Goal: Task Accomplishment & Management: Use online tool/utility

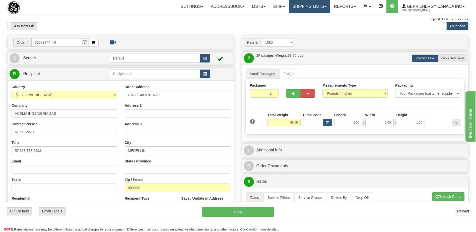
click at [302, 5] on link "Shipping lists" at bounding box center [309, 6] width 41 height 13
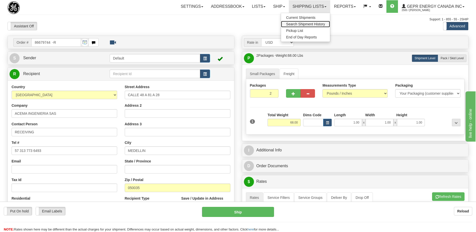
click at [299, 25] on span "Search Shipment History" at bounding box center [305, 24] width 39 height 4
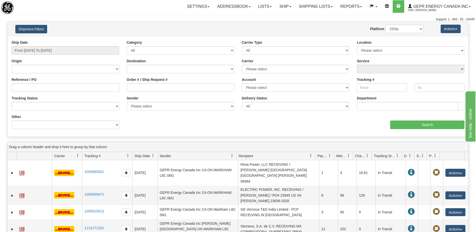
click at [252, 127] on div "aaa Search" at bounding box center [353, 121] width 230 height 15
click at [307, 7] on link "Shipping lists" at bounding box center [315, 6] width 41 height 13
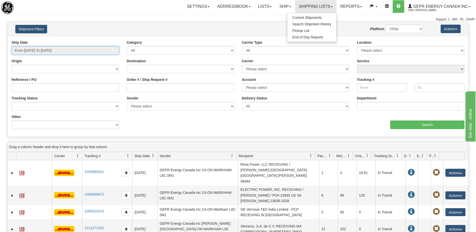
type input "[DATE]"
click at [39, 53] on input "From 09/17/2025 To 09/18/2025" at bounding box center [66, 50] width 108 height 9
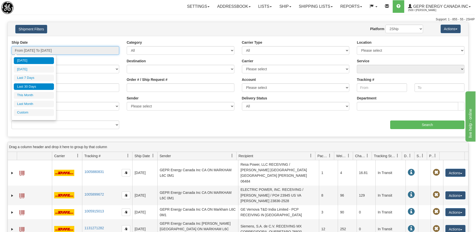
type input "09/17/2025"
type input "[DATE]"
type input "09/01/2025"
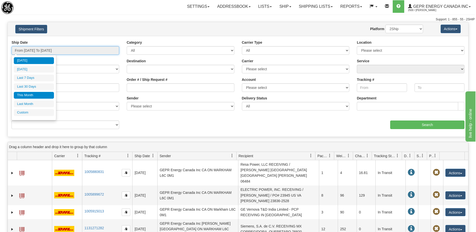
type input "09/30/2025"
type input "08/01/2025"
type input "08/31/2025"
type input "[DATE]"
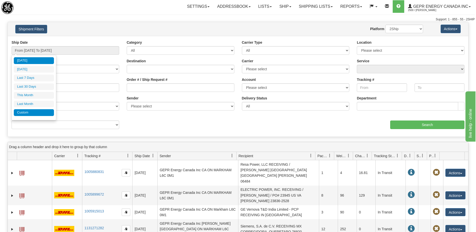
click at [39, 113] on li "Custom" at bounding box center [34, 112] width 40 height 7
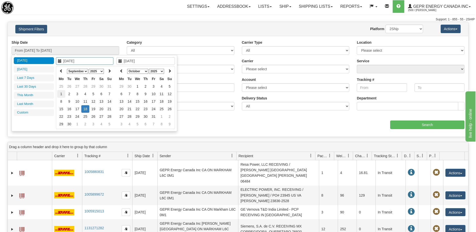
type input "08/01/2025"
type input "08/31/2025"
type input "[DATE]"
click at [61, 73] on icon at bounding box center [61, 71] width 4 height 4
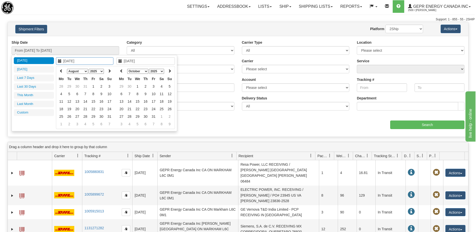
click at [61, 73] on icon at bounding box center [61, 71] width 4 height 4
type input "04/01/2025"
click at [70, 88] on td "1" at bounding box center [69, 87] width 8 height 8
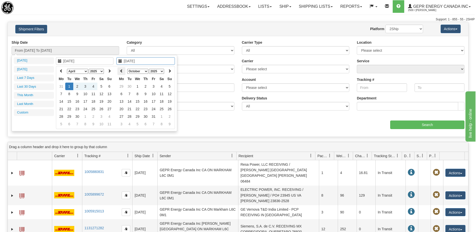
click at [119, 70] on th at bounding box center [121, 71] width 8 height 8
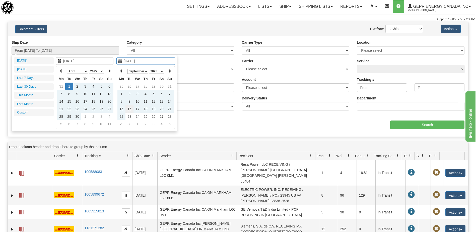
type input "09/16/2025"
click at [129, 109] on td "16" at bounding box center [130, 109] width 8 height 8
type input "From 04/01/2025 To 09/16/2025"
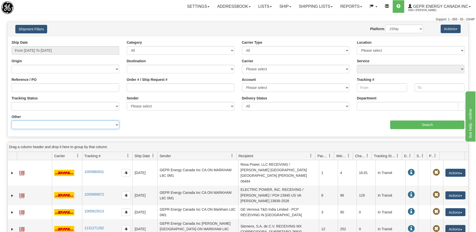
click at [66, 124] on select "Billing Account # Billing Type BOL # (LTL) Commodity Or Documents Consolidation…" at bounding box center [66, 124] width 108 height 9
click at [12, 120] on select "Billing Account # Billing Type BOL # (LTL) Commodity Or Documents Consolidation…" at bounding box center [66, 124] width 108 height 9
drag, startPoint x: 49, startPoint y: 126, endPoint x: 49, endPoint y: 121, distance: 4.5
click at [49, 126] on select "Billing Account # Billing Type BOL # (LTL) Commodity Or Documents Consolidation…" at bounding box center [66, 124] width 108 height 9
select select "Recipient_City"
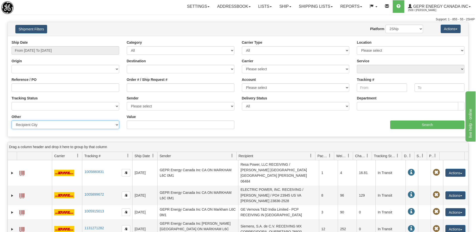
click at [12, 120] on select "Billing Account # Billing Type BOL # (LTL) Commodity Or Documents Consolidation…" at bounding box center [66, 124] width 108 height 9
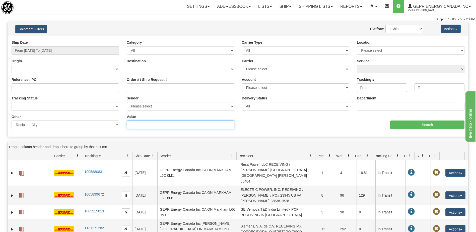
click at [145, 126] on input "Value" at bounding box center [181, 124] width 108 height 9
paste input "BOGOTA"
type input "BOGOTA"
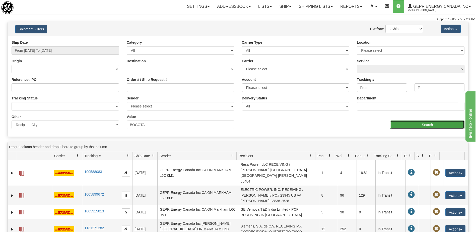
click at [409, 123] on input "Search" at bounding box center [427, 124] width 74 height 9
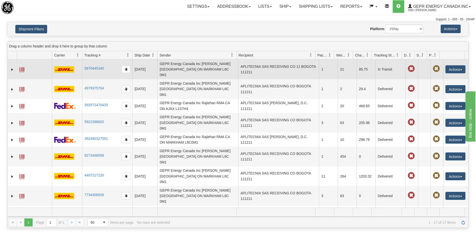
click at [275, 68] on td "APLITECNIA SAS RECEIVING CO 11 BOGOTA 111211" at bounding box center [278, 69] width 81 height 20
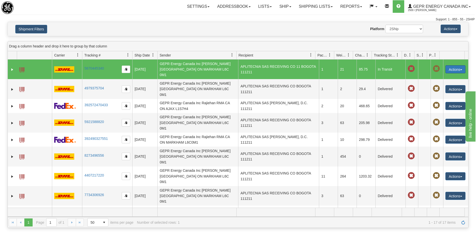
click at [446, 66] on button "Actions" at bounding box center [456, 69] width 20 height 8
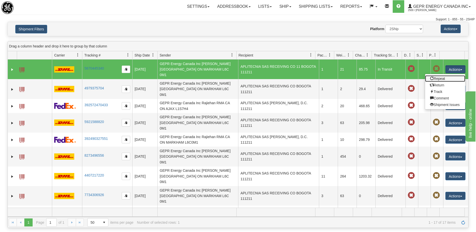
click at [437, 76] on link "Repeat" at bounding box center [445, 78] width 40 height 7
